Goal: Task Accomplishment & Management: Manage account settings

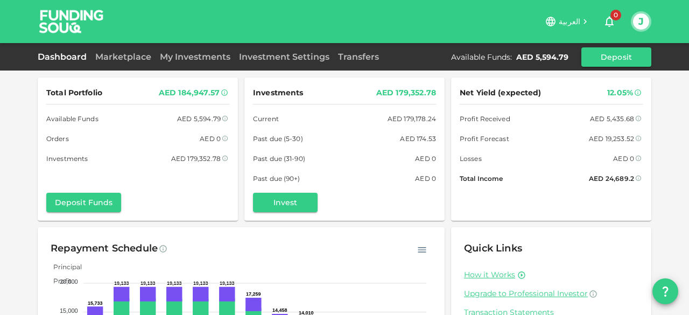
click at [67, 53] on link "Dashboard" at bounding box center [64, 57] width 53 height 10
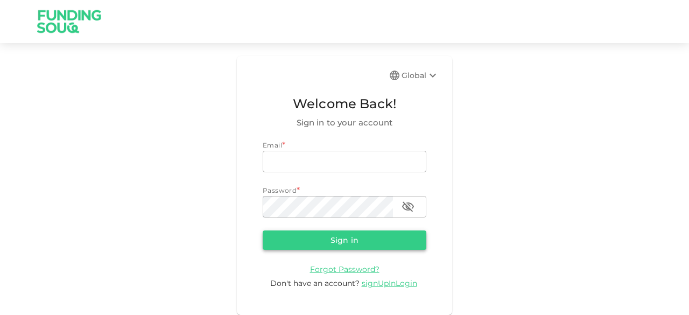
type input "junaid.mohioddin@gmail.com"
click at [323, 241] on button "Sign in" at bounding box center [345, 240] width 164 height 19
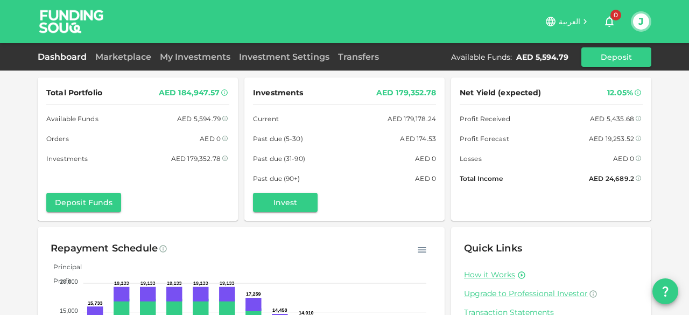
click at [130, 62] on div "Marketplace" at bounding box center [123, 57] width 65 height 13
click at [130, 58] on link "Marketplace" at bounding box center [123, 57] width 65 height 10
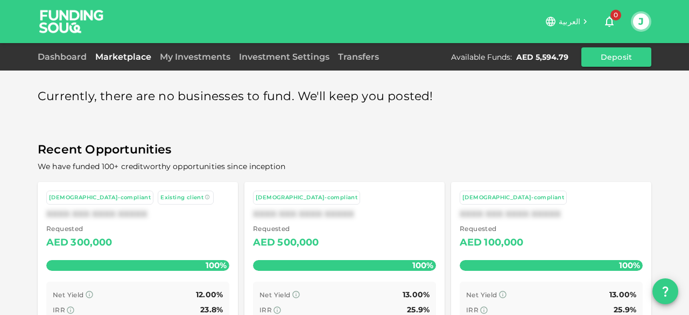
click at [68, 50] on div "Dashboard Marketplace My Investments Investment Settings Transfers Available Fu…" at bounding box center [345, 56] width 614 height 19
click at [64, 58] on link "Dashboard" at bounding box center [64, 57] width 53 height 10
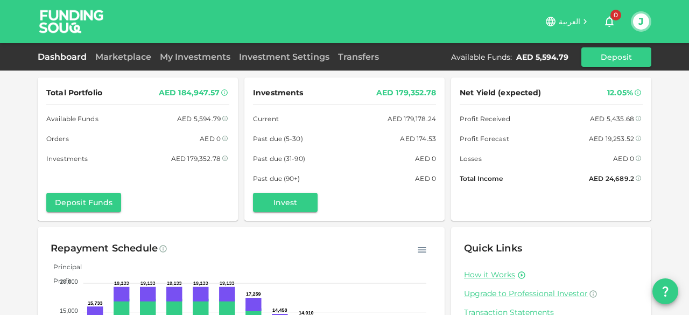
click at [13, 119] on div "Total Portfolio AED 184,947.57 Available Funds AED 5,594.79 Orders AED 0 Invest…" at bounding box center [344, 223] width 689 height 446
click at [115, 52] on link "Marketplace" at bounding box center [123, 57] width 65 height 10
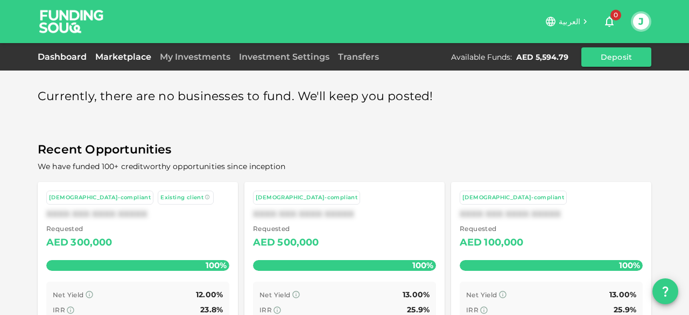
click at [59, 58] on link "Dashboard" at bounding box center [64, 57] width 53 height 10
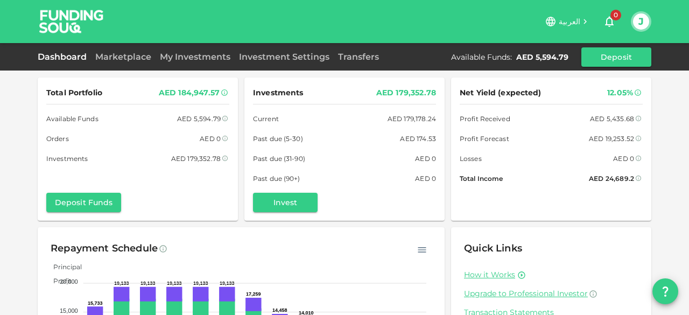
click at [64, 27] on img at bounding box center [71, 21] width 81 height 43
